Goal: Task Accomplishment & Management: Use online tool/utility

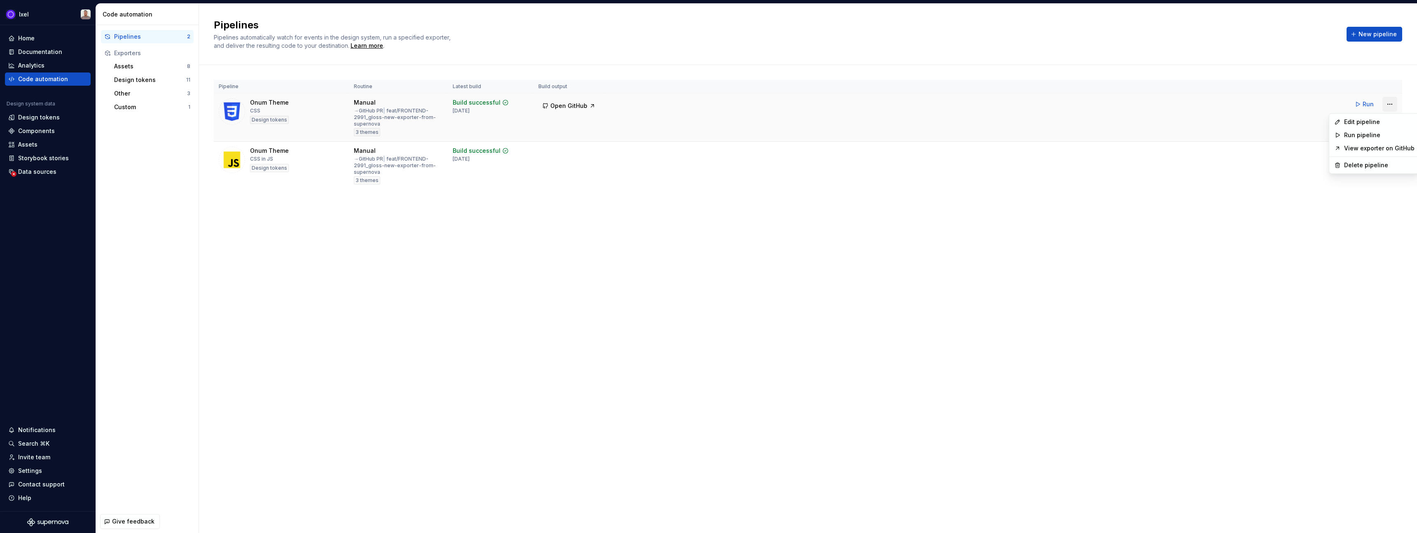
click at [1391, 105] on html "Ixel Home Documentation Analytics Code automation Design system data Design tok…" at bounding box center [708, 266] width 1417 height 533
click at [1358, 122] on div "Edit pipeline" at bounding box center [1379, 122] width 70 height 8
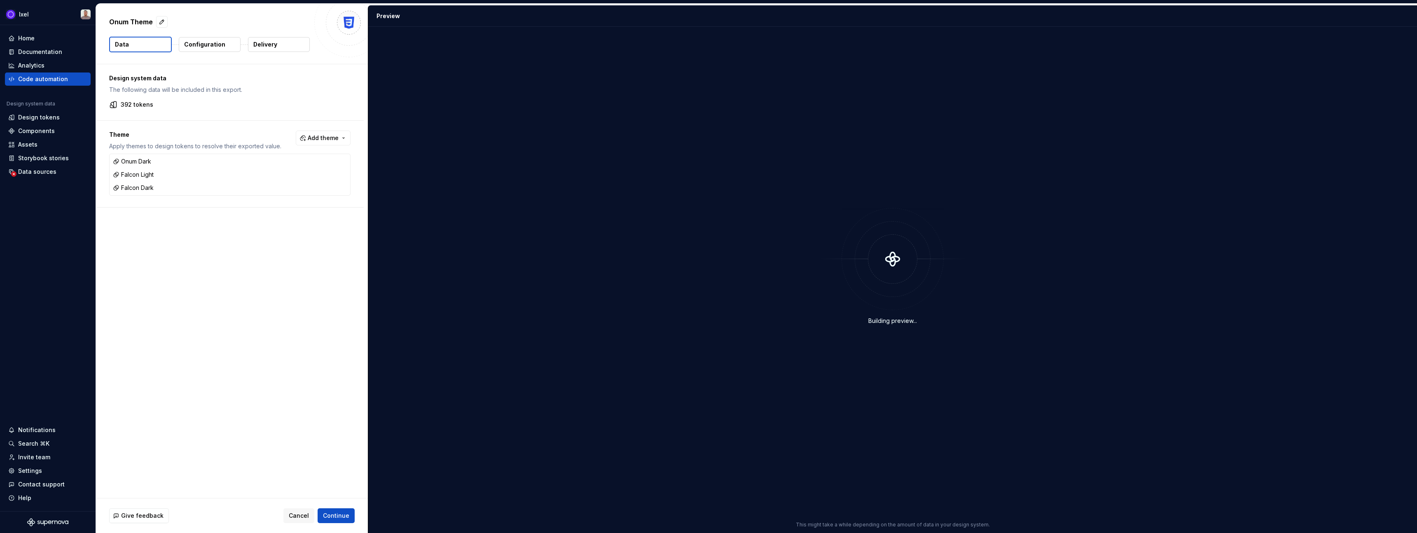
click at [273, 44] on p "Delivery" at bounding box center [265, 44] width 24 height 8
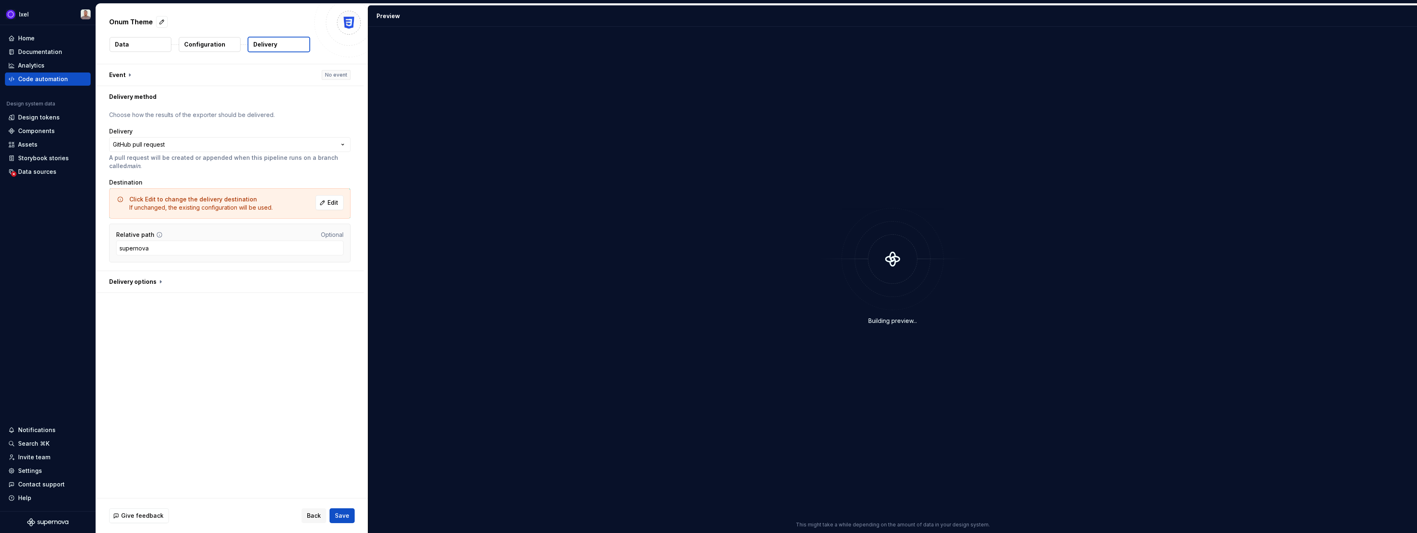
click at [144, 47] on button "Data" at bounding box center [141, 44] width 62 height 15
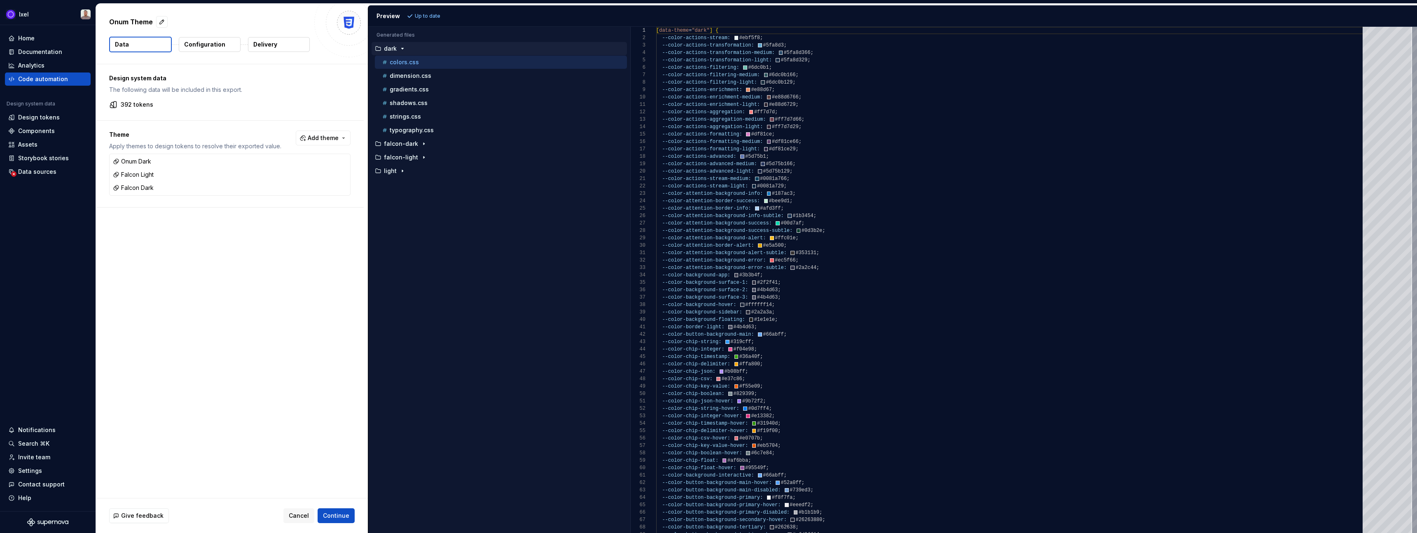
click at [388, 47] on p "dark" at bounding box center [390, 48] width 13 height 7
click at [390, 90] on p "light" at bounding box center [390, 89] width 13 height 7
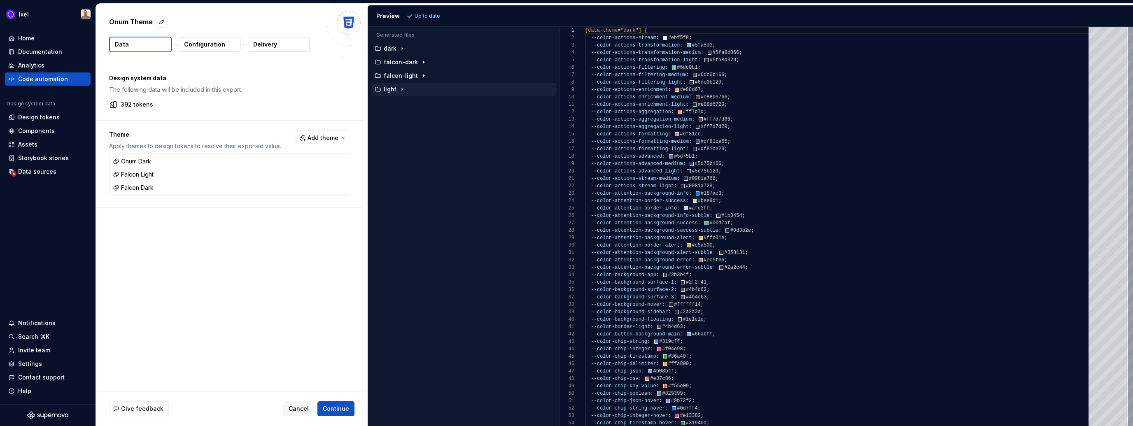
click at [202, 46] on p "Configuration" at bounding box center [204, 44] width 41 height 8
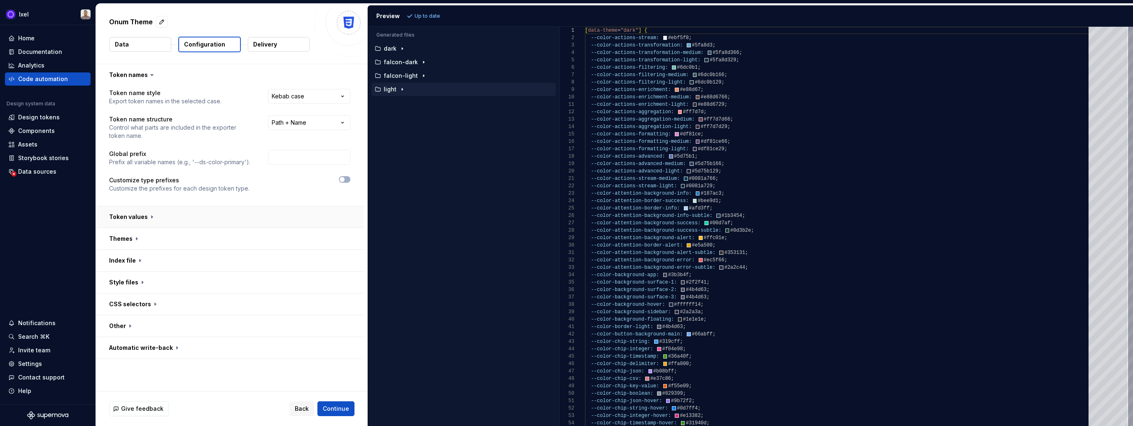
click at [158, 217] on button "button" at bounding box center [230, 216] width 268 height 21
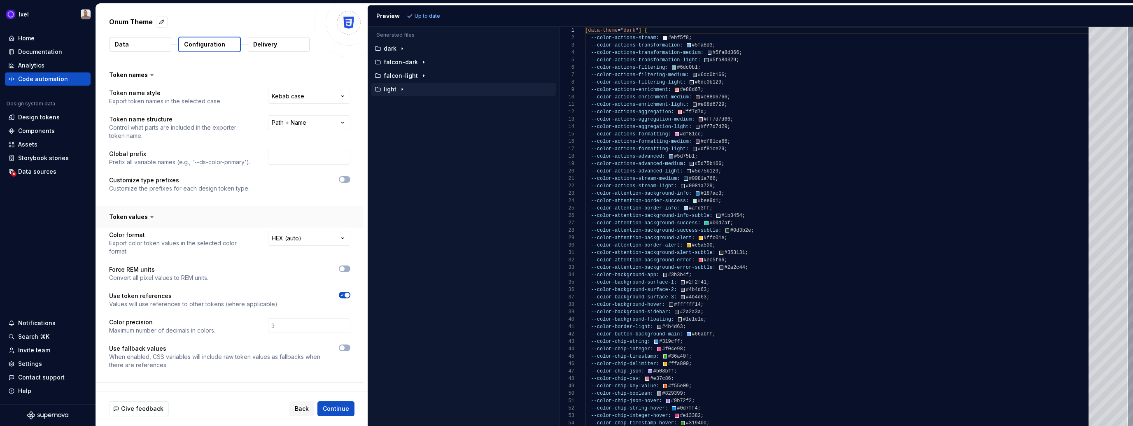
click at [158, 217] on button "button" at bounding box center [230, 216] width 268 height 21
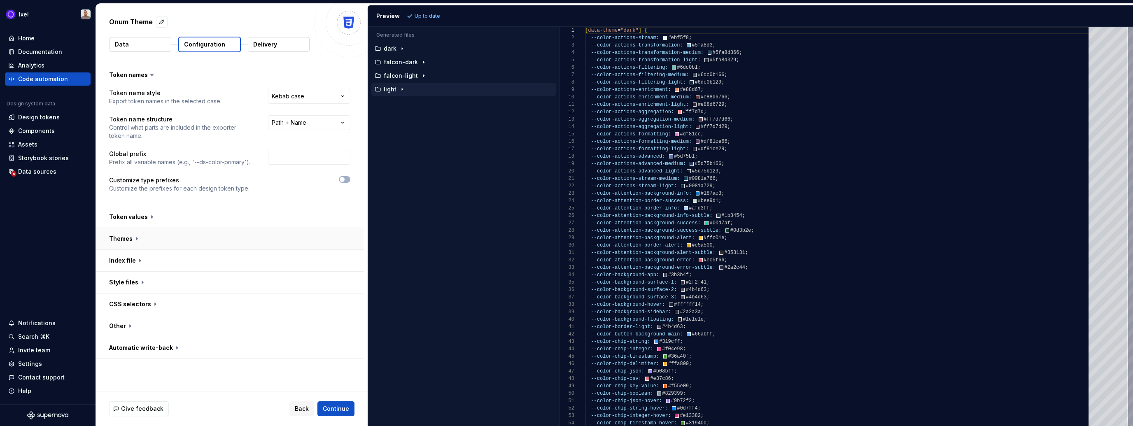
click at [145, 240] on button "button" at bounding box center [230, 238] width 268 height 21
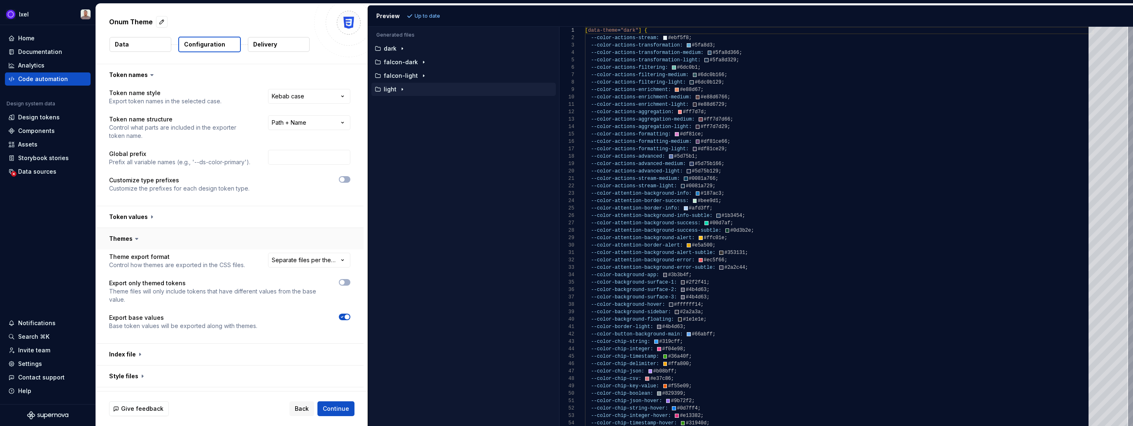
click at [145, 240] on button "button" at bounding box center [230, 238] width 268 height 21
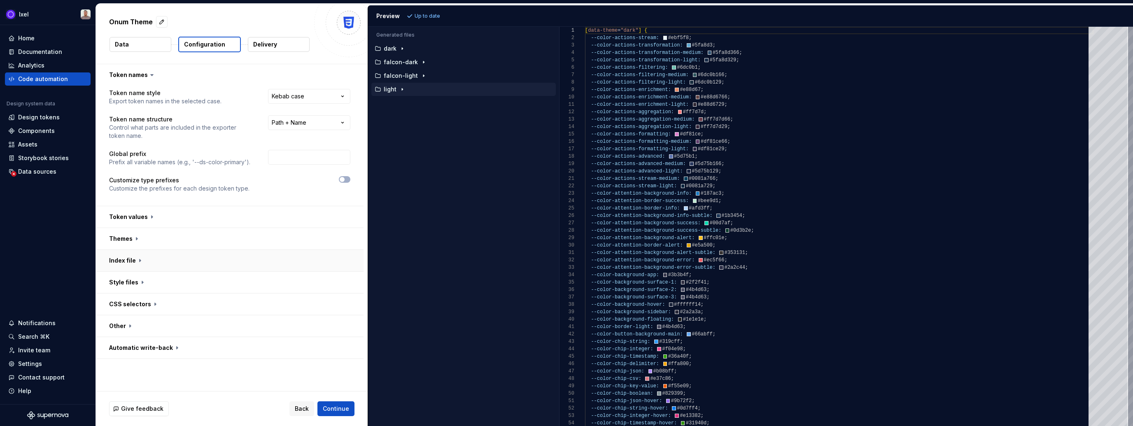
click at [142, 269] on button "button" at bounding box center [230, 260] width 268 height 21
click at [140, 264] on button "button" at bounding box center [230, 260] width 268 height 21
click at [135, 280] on button "button" at bounding box center [230, 282] width 268 height 21
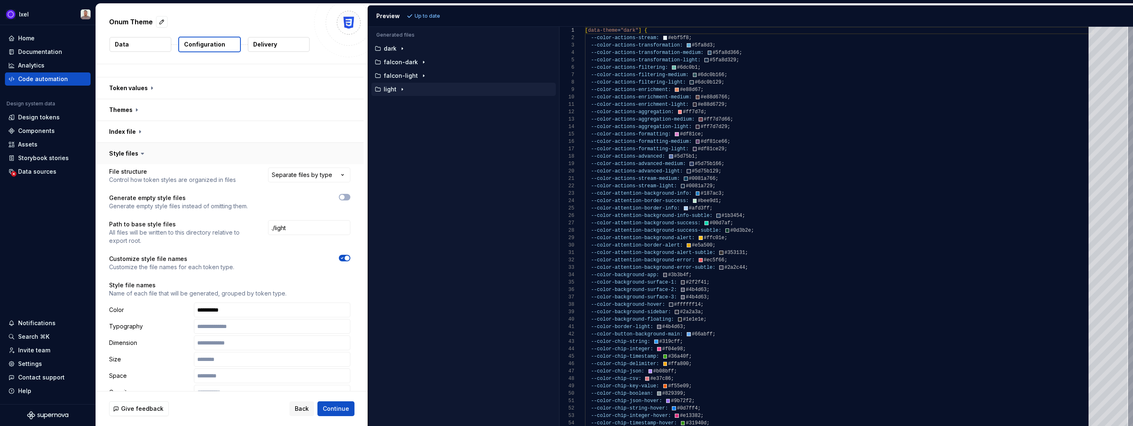
scroll to position [129, 0]
click at [280, 228] on input "./light" at bounding box center [309, 227] width 82 height 15
type input "./onum-light"
click at [436, 16] on span "Refresh preview" at bounding box center [435, 16] width 41 height 7
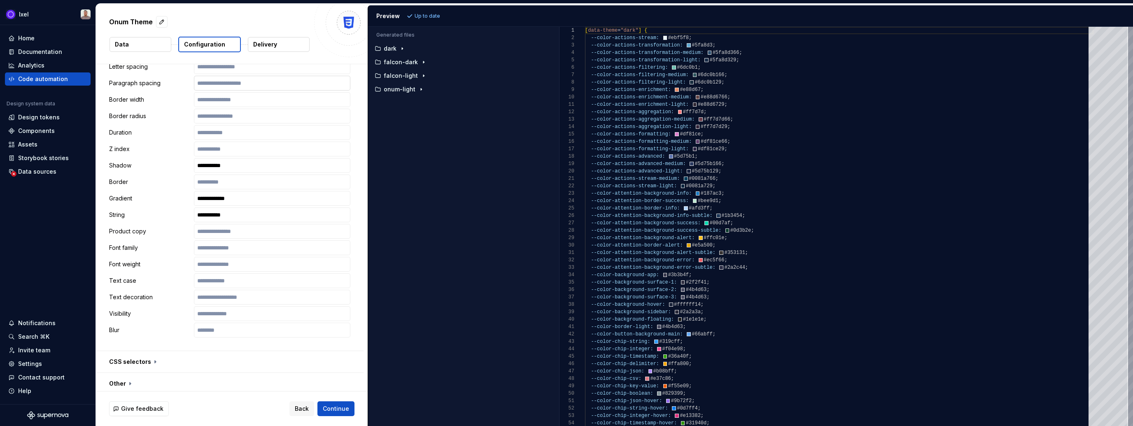
scroll to position [528, 0]
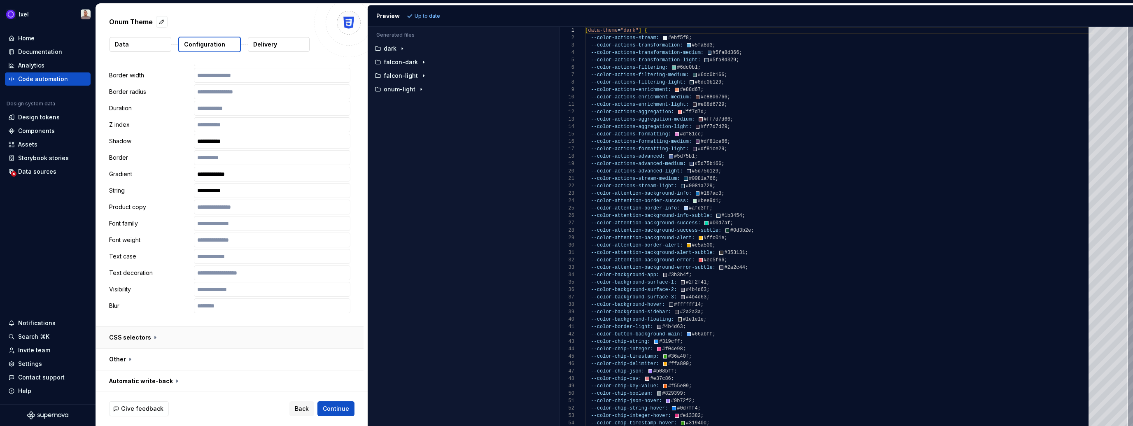
click at [127, 342] on button "button" at bounding box center [230, 337] width 268 height 21
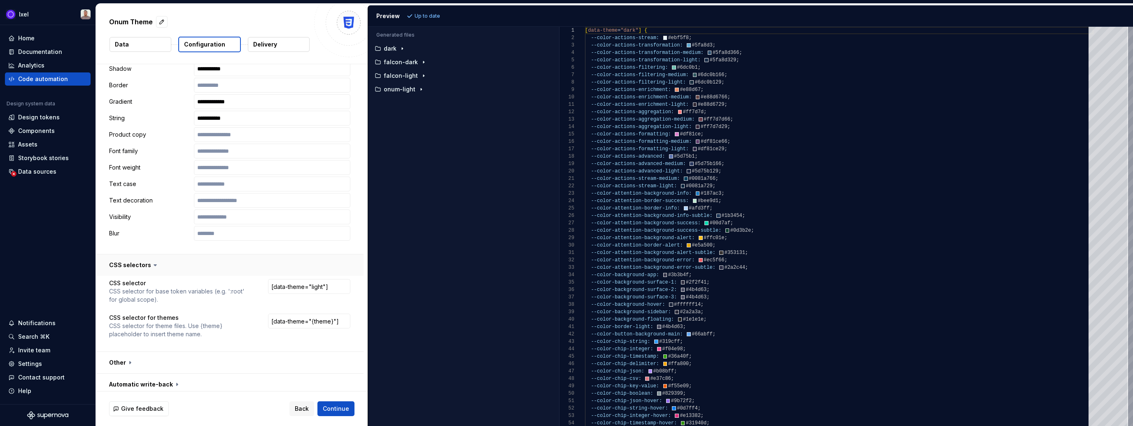
scroll to position [604, 0]
click at [121, 359] on button "button" at bounding box center [230, 359] width 268 height 21
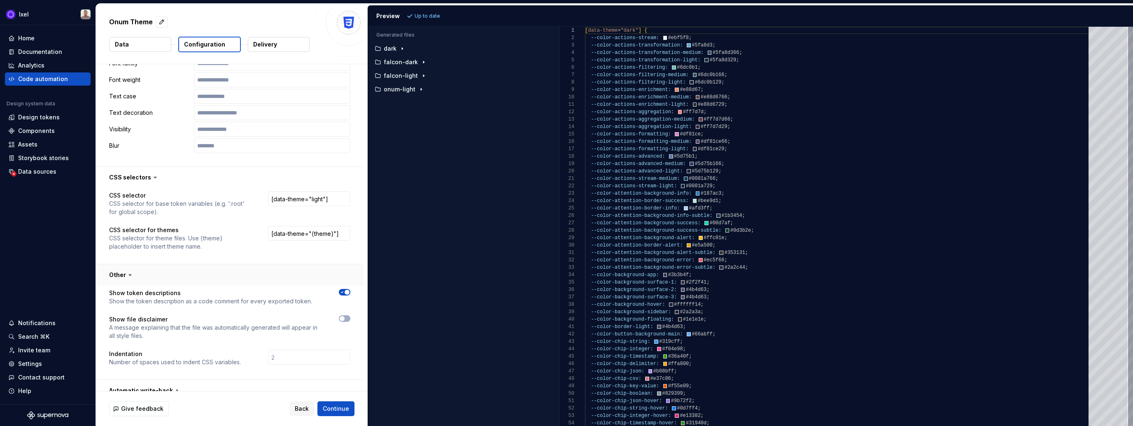
scroll to position [698, 0]
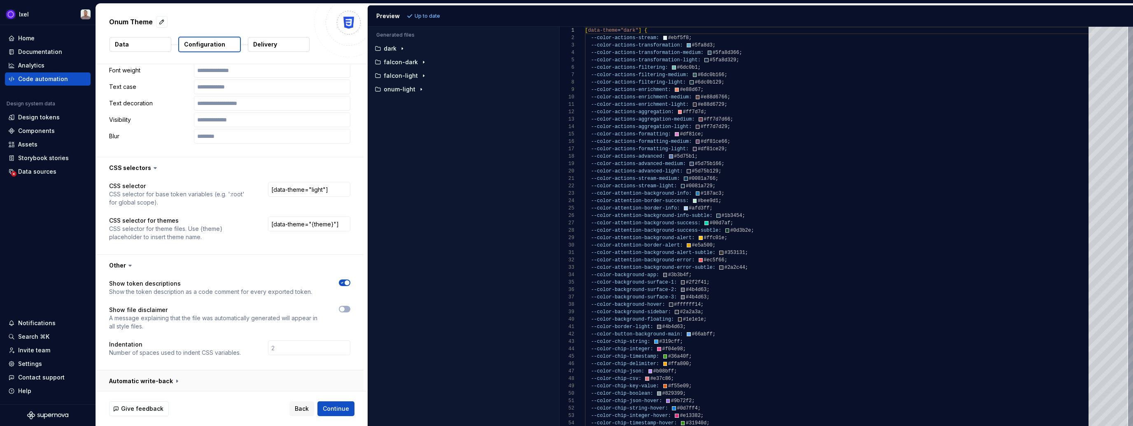
click at [130, 379] on button "button" at bounding box center [230, 381] width 268 height 21
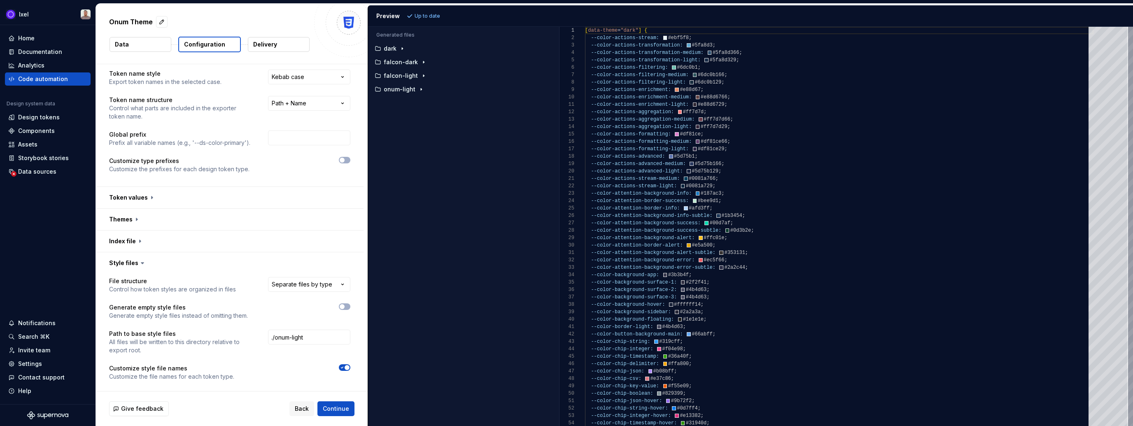
scroll to position [0, 0]
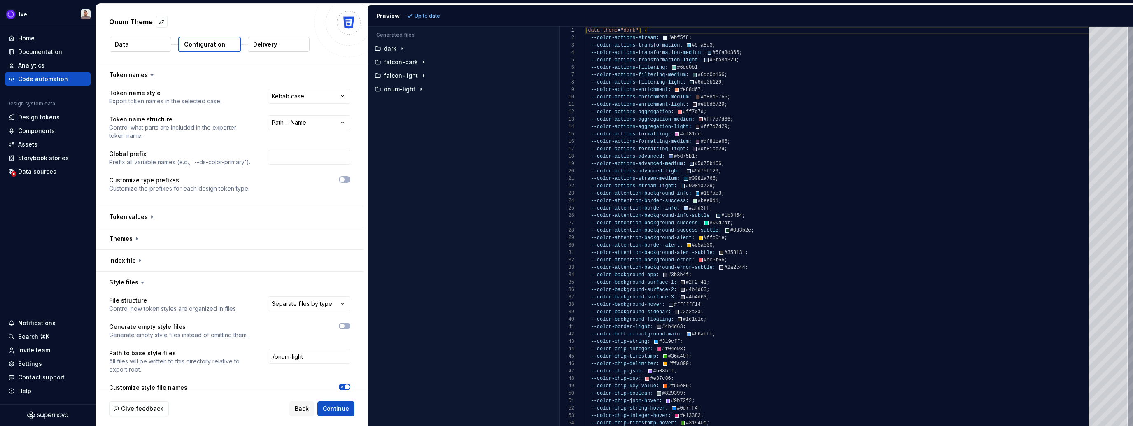
click at [142, 49] on button "Data" at bounding box center [141, 44] width 62 height 15
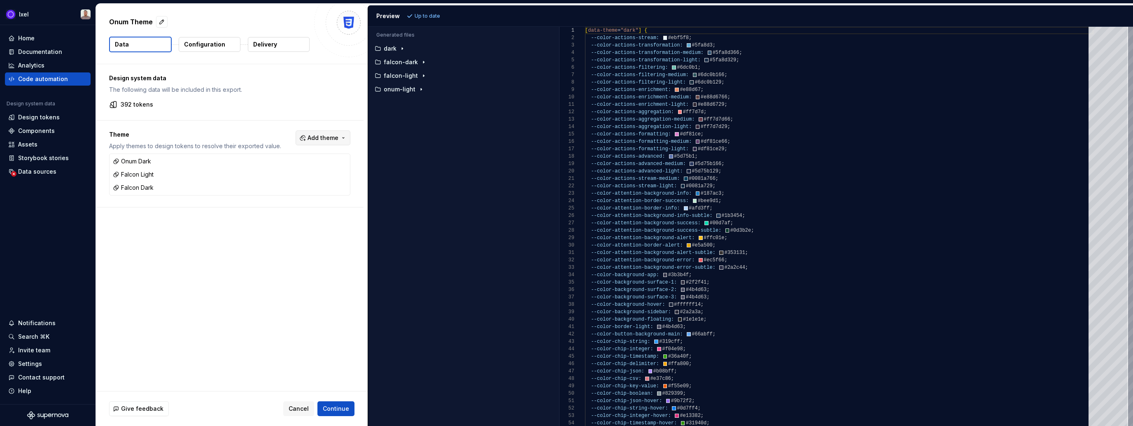
click at [335, 140] on span "Add theme" at bounding box center [323, 138] width 31 height 8
click at [333, 112] on html "Ixel Home Documentation Analytics Code automation Design system data Design tok…" at bounding box center [566, 213] width 1133 height 426
click at [225, 47] on button "Configuration" at bounding box center [210, 44] width 62 height 15
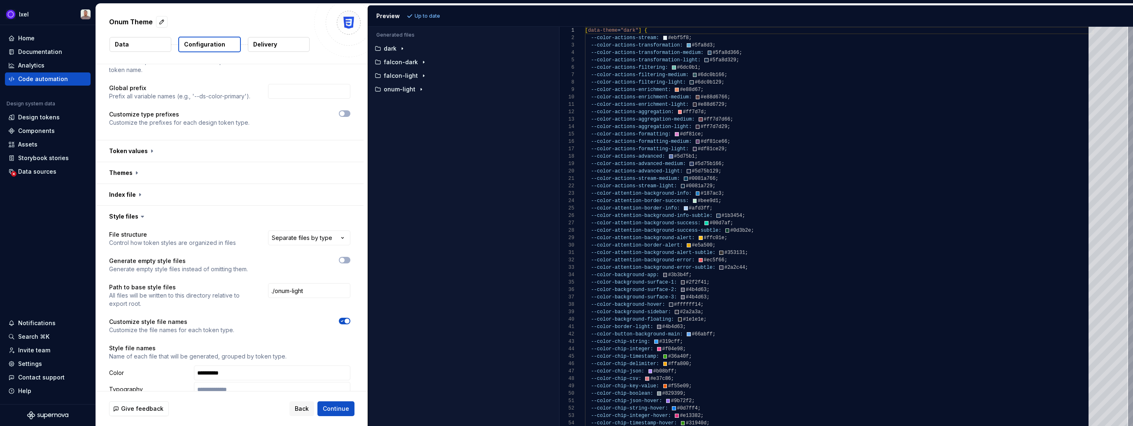
scroll to position [68, 0]
click at [207, 178] on button "button" at bounding box center [230, 171] width 268 height 21
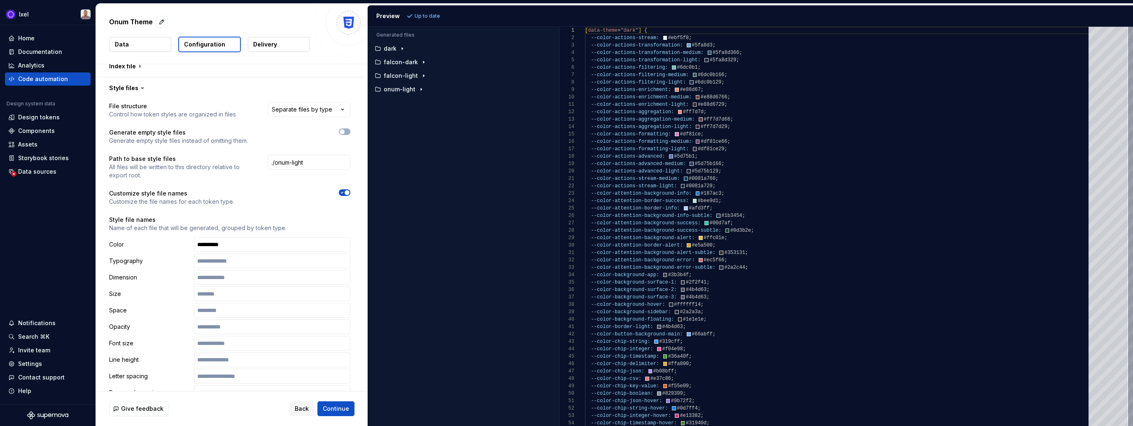
scroll to position [287, 0]
drag, startPoint x: 314, startPoint y: 162, endPoint x: 253, endPoint y: 166, distance: 61.5
click at [252, 166] on div "Path to base style files All files will be written to this directory relative t…" at bounding box center [229, 168] width 241 height 25
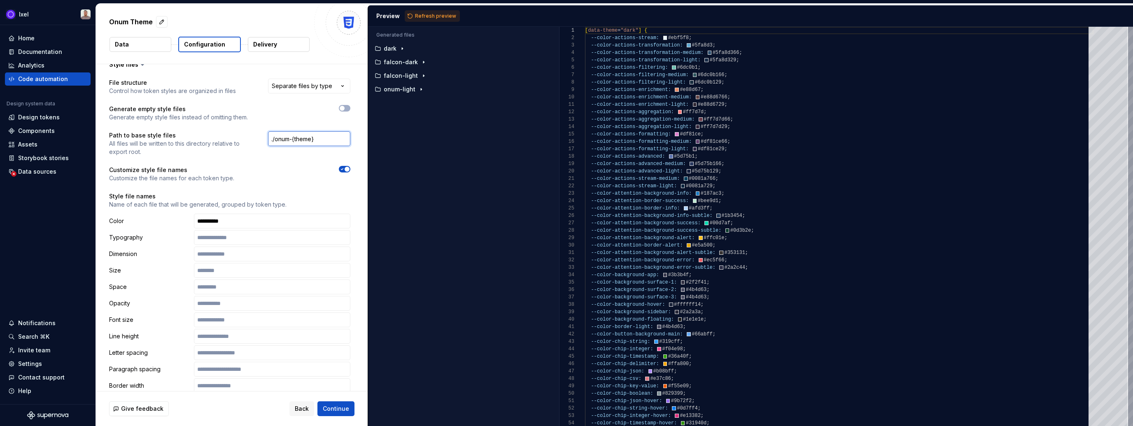
scroll to position [308, 0]
click at [440, 16] on span "Refresh preview" at bounding box center [435, 16] width 41 height 7
click at [326, 138] on input "./onum-{theme}" at bounding box center [309, 142] width 82 height 15
type input "./light"
click at [428, 18] on span "Refresh preview" at bounding box center [435, 16] width 41 height 7
